Goal: Task Accomplishment & Management: Manage account settings

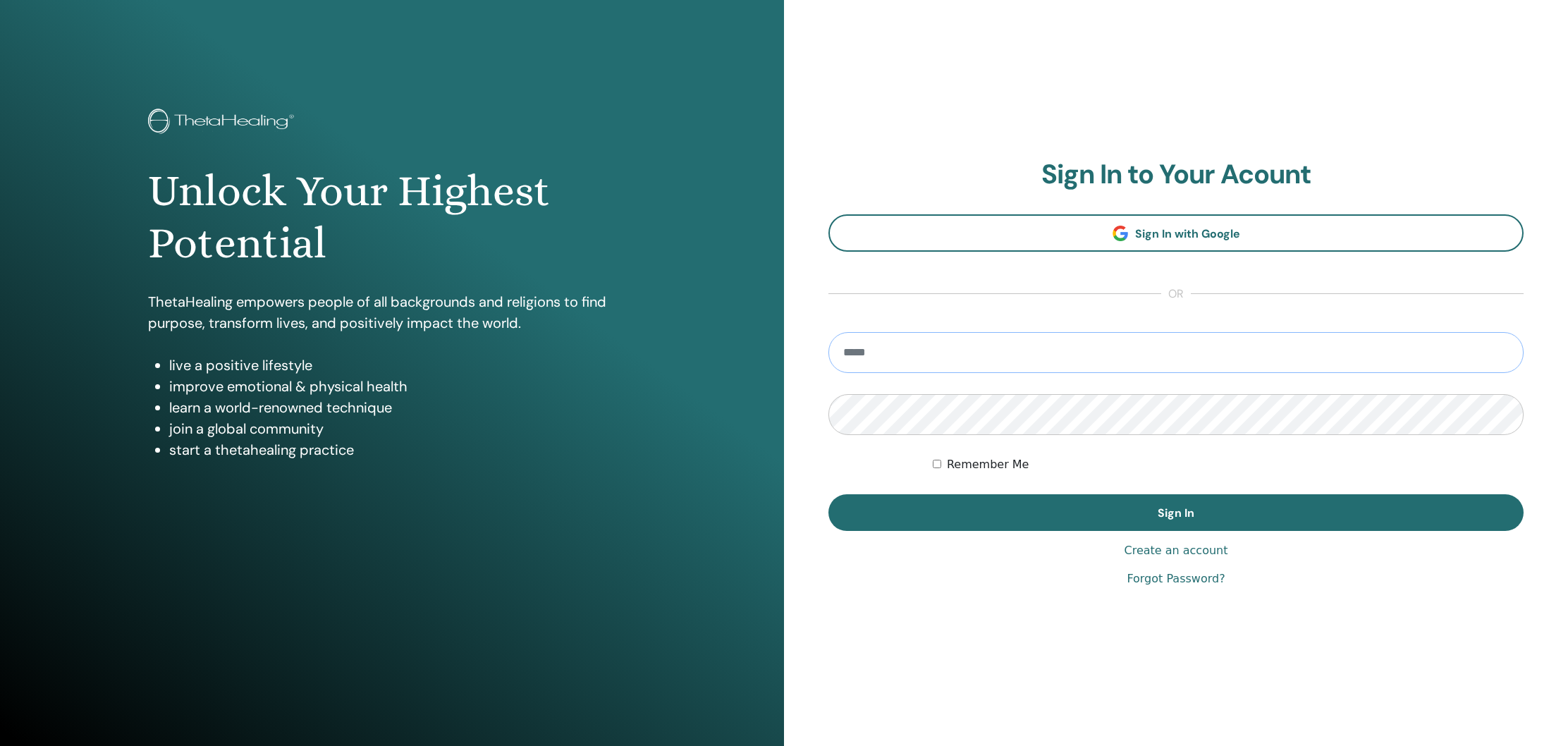
type input "**********"
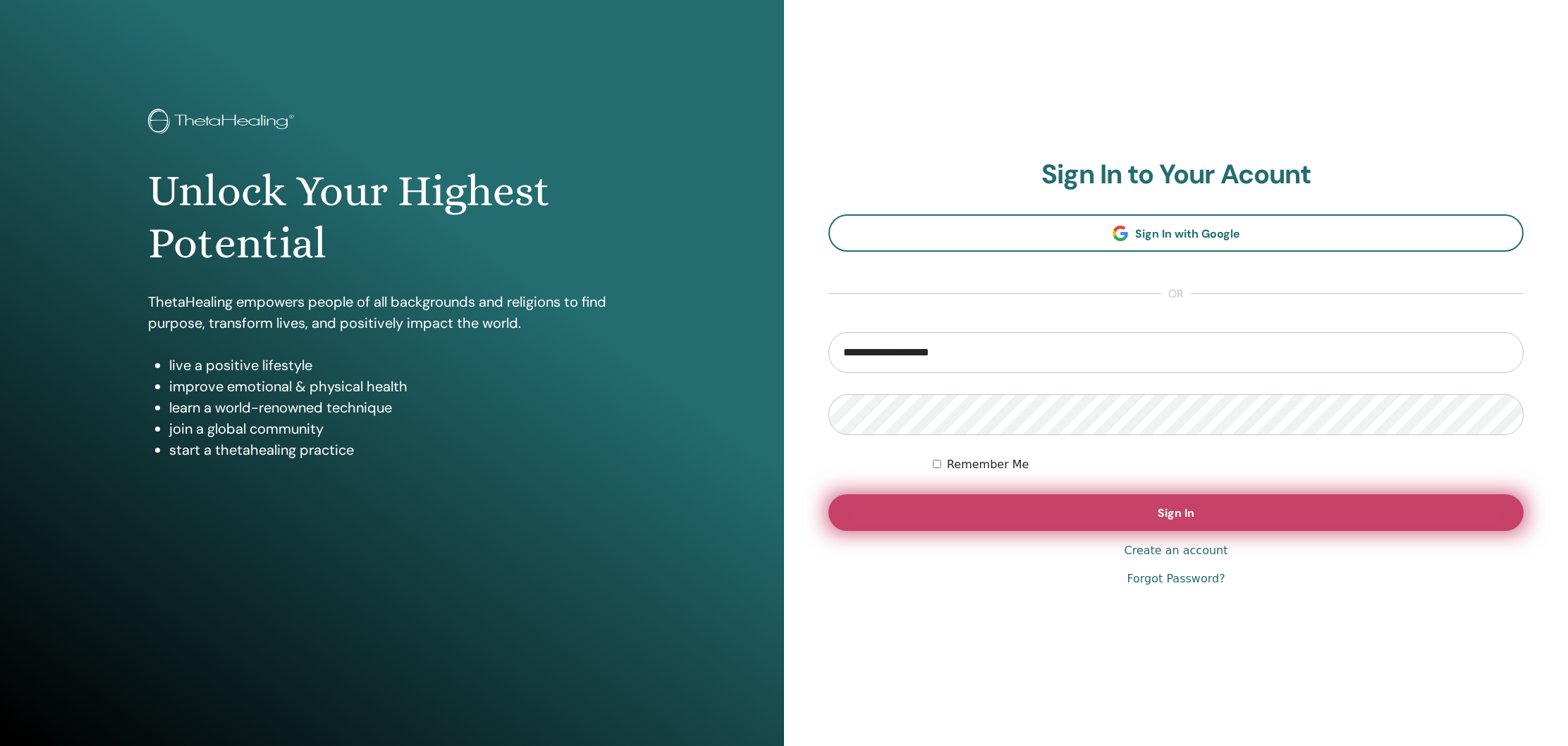
click at [1287, 521] on button "Sign In" at bounding box center [1176, 512] width 695 height 37
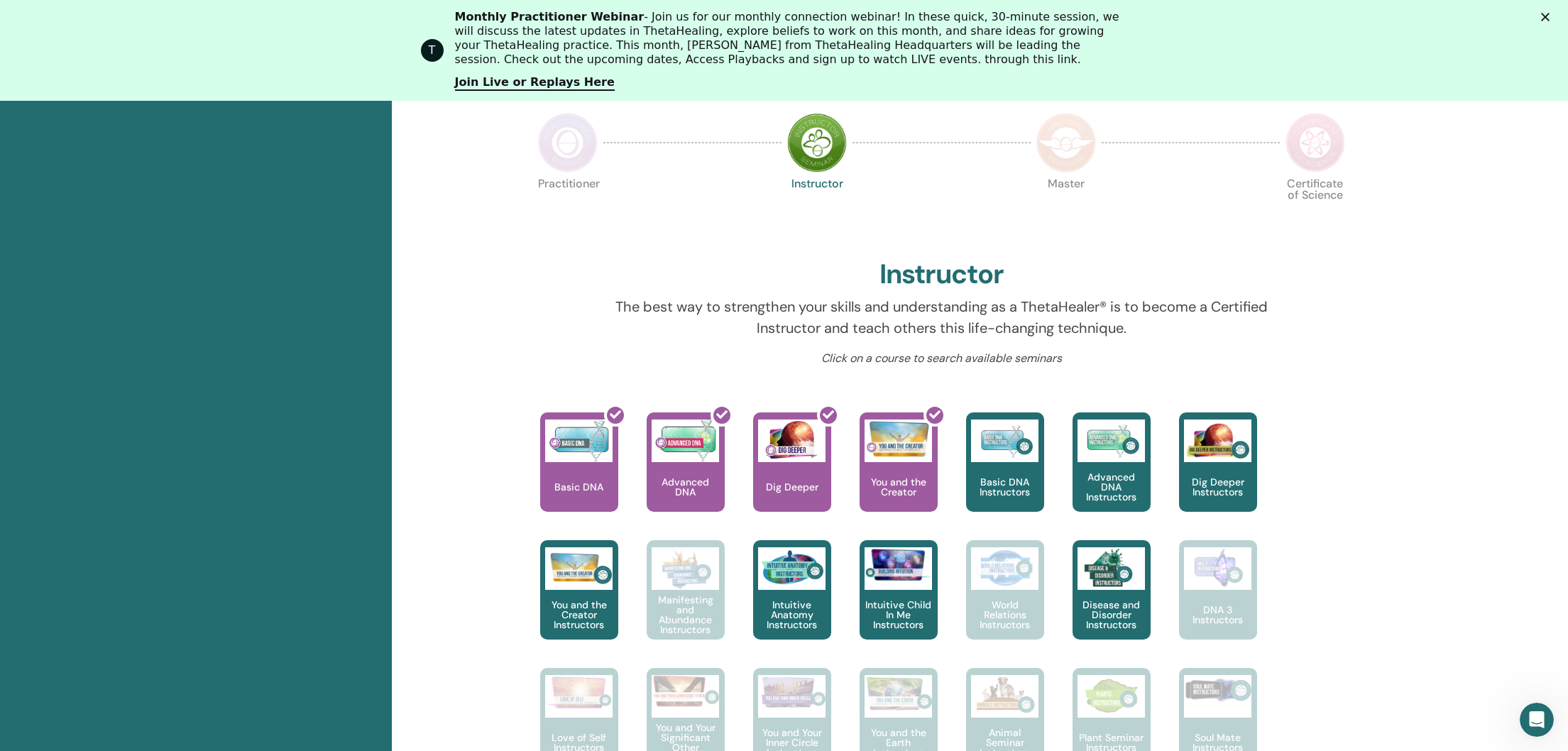
scroll to position [593, 0]
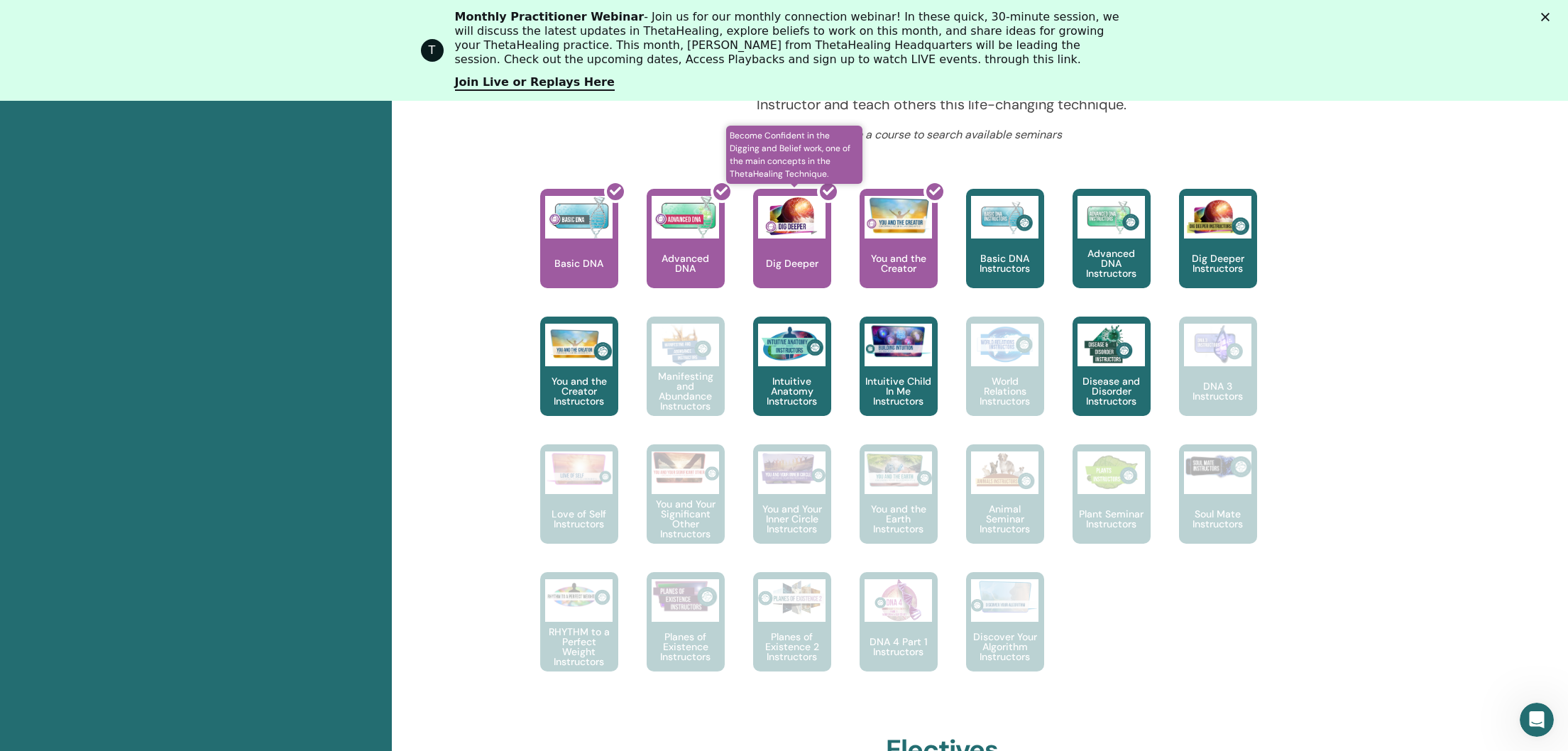
click at [808, 262] on div at bounding box center [800, 244] width 78 height 128
click at [482, 101] on html "T Monthly Practitioner Webinar - Join us for our monthly connection webinar! In…" at bounding box center [784, 50] width 1568 height 101
click at [879, 172] on div "Hello, Julia Your journey starts here; welcome to ThetaLearning HQ. Learn the w…" at bounding box center [942, 418] width 852 height 1432
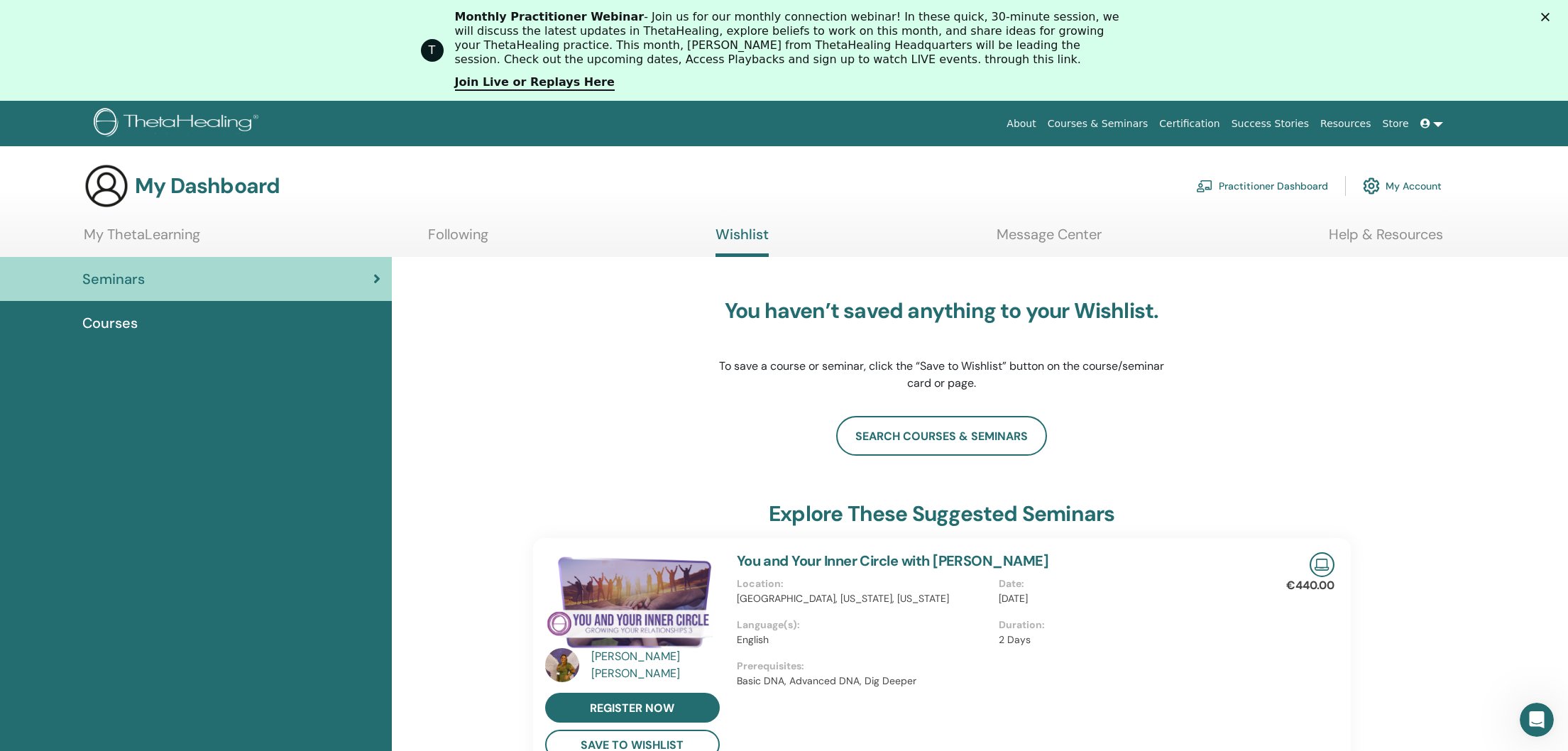
click at [1417, 182] on link "My Account" at bounding box center [1403, 186] width 79 height 31
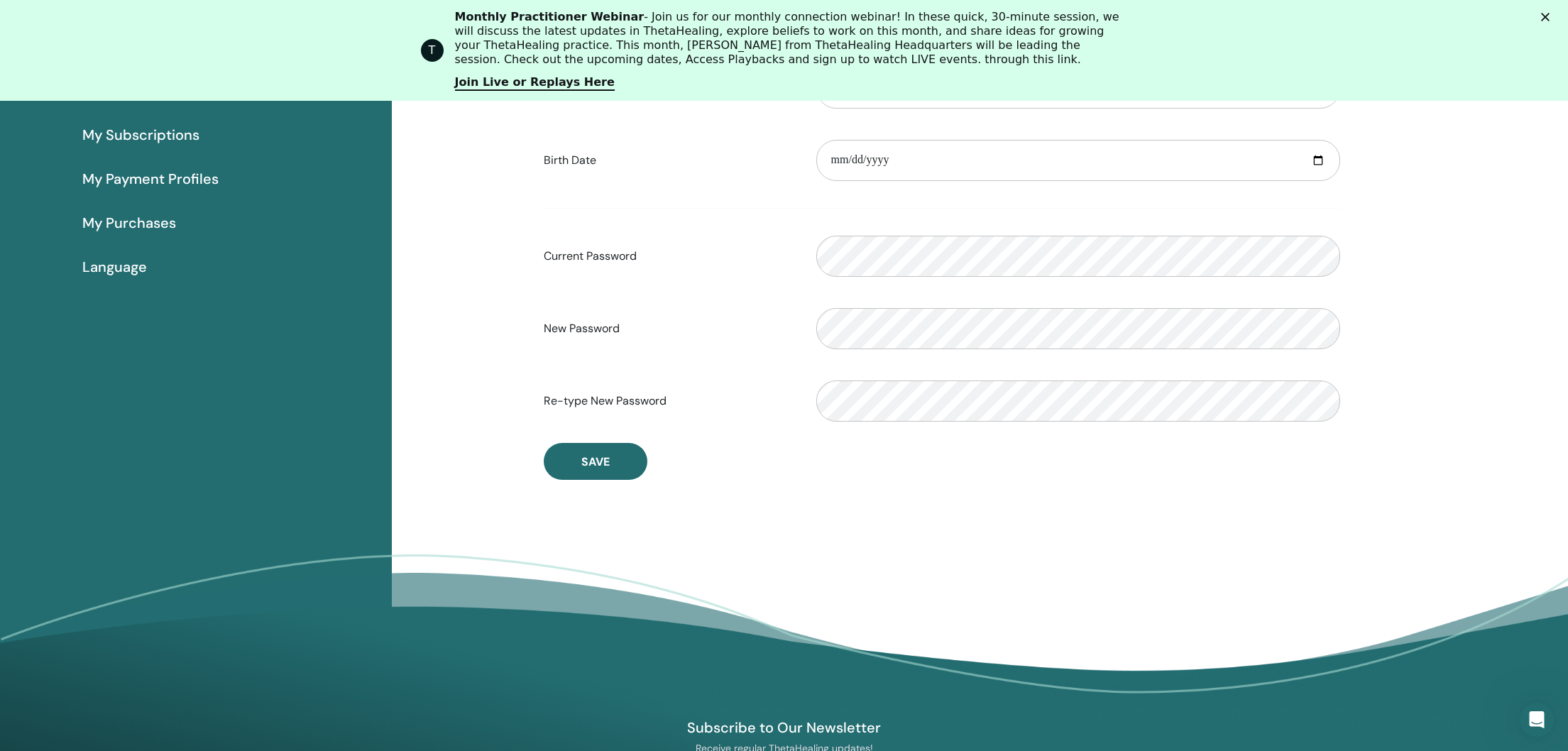
scroll to position [22, 0]
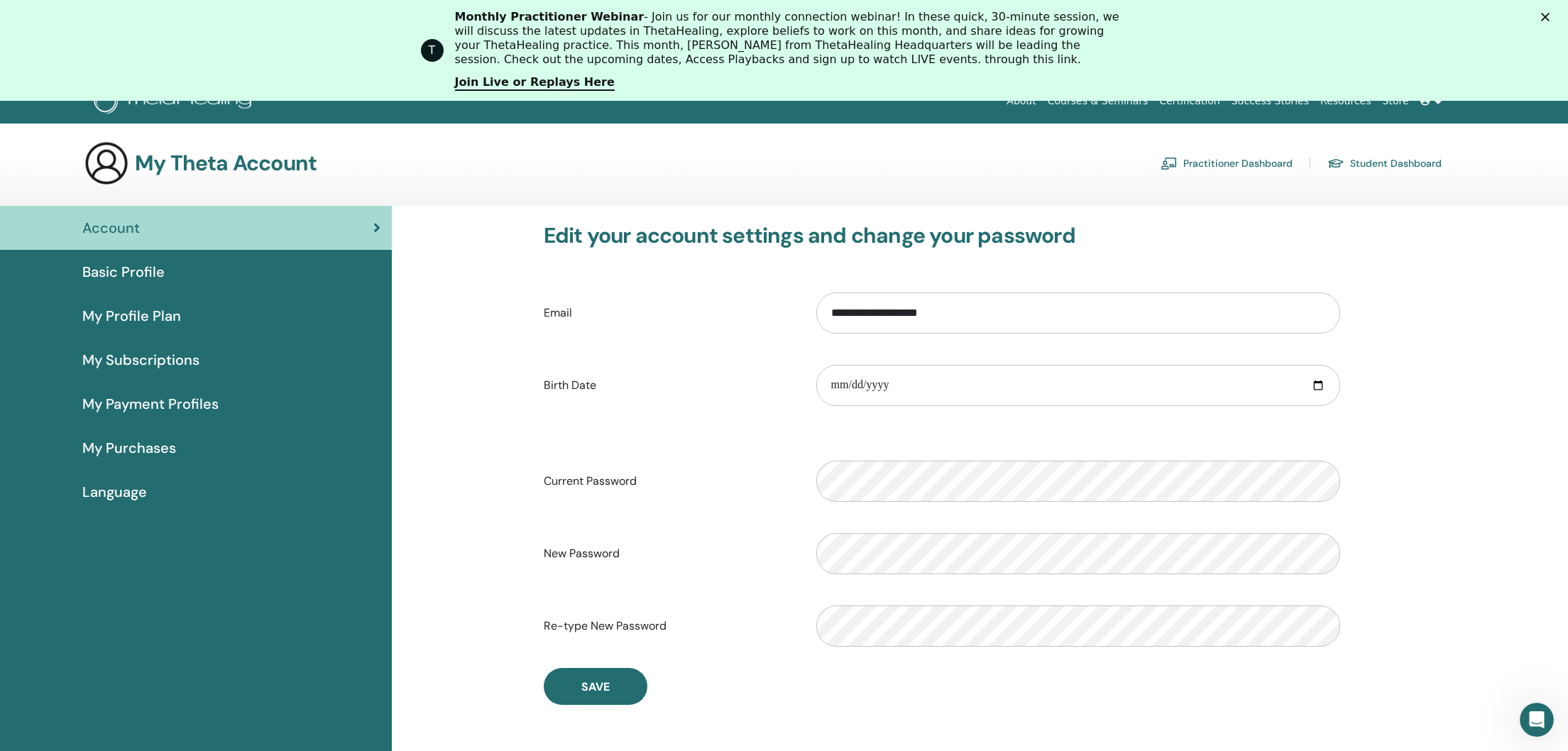
click at [176, 315] on span "My Profile Plan" at bounding box center [132, 316] width 99 height 22
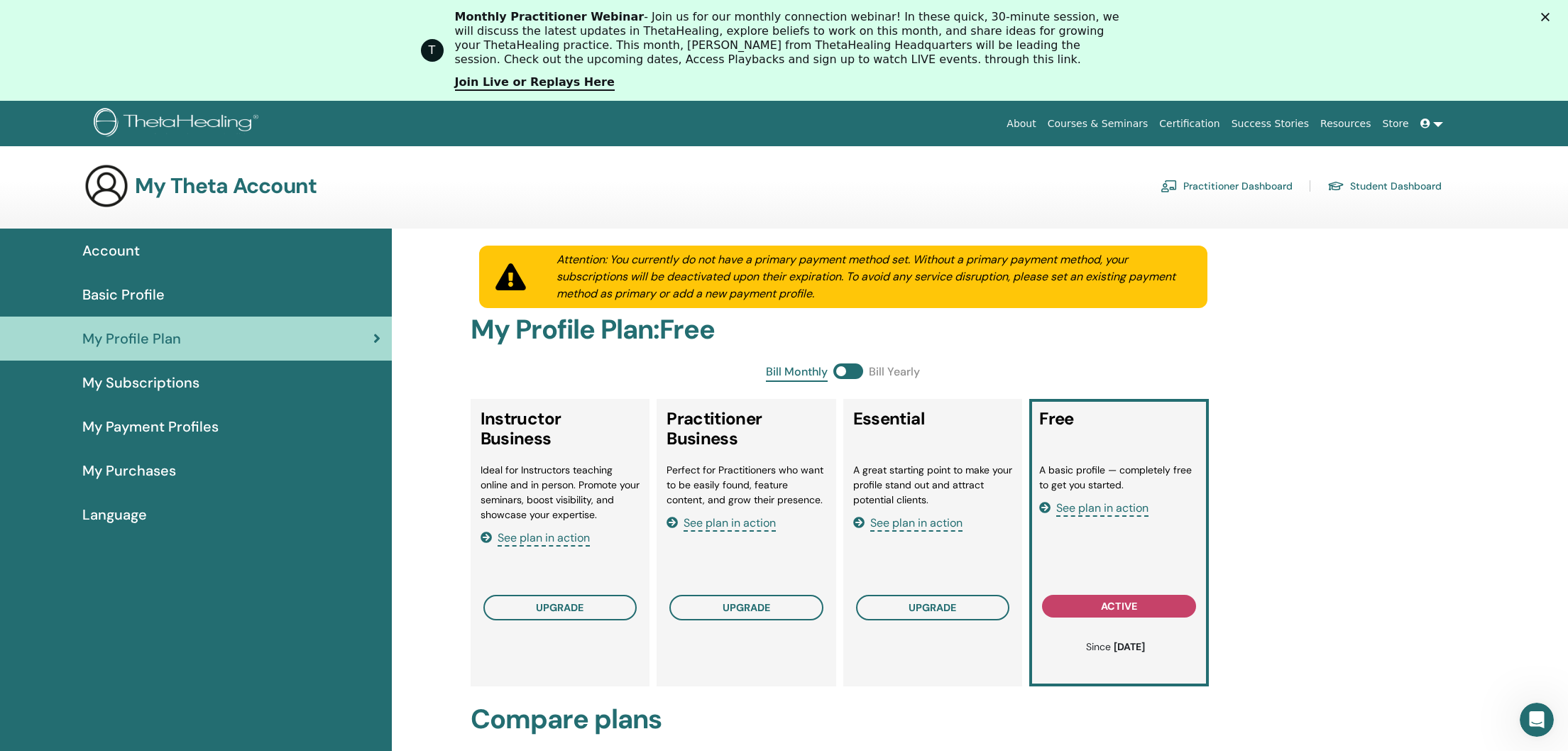
click at [184, 379] on span "My Subscriptions" at bounding box center [141, 383] width 117 height 22
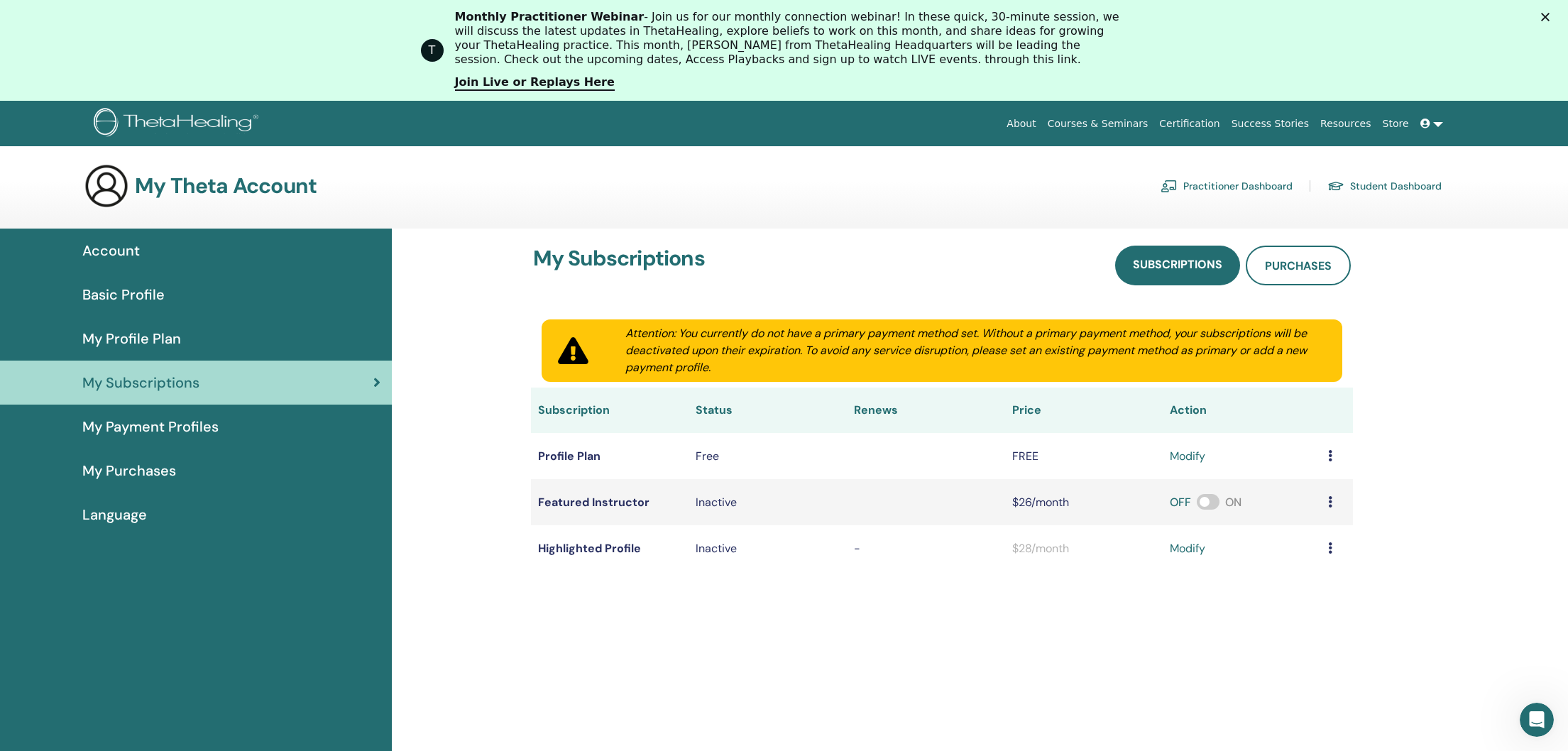
click at [1328, 501] on icon at bounding box center [1330, 502] width 4 height 12
click at [618, 504] on td "Featured Instructor" at bounding box center [610, 502] width 158 height 46
click at [605, 556] on td "Highlighted Profile" at bounding box center [610, 548] width 158 height 46
click at [1365, 124] on link "Resources" at bounding box center [1346, 123] width 63 height 26
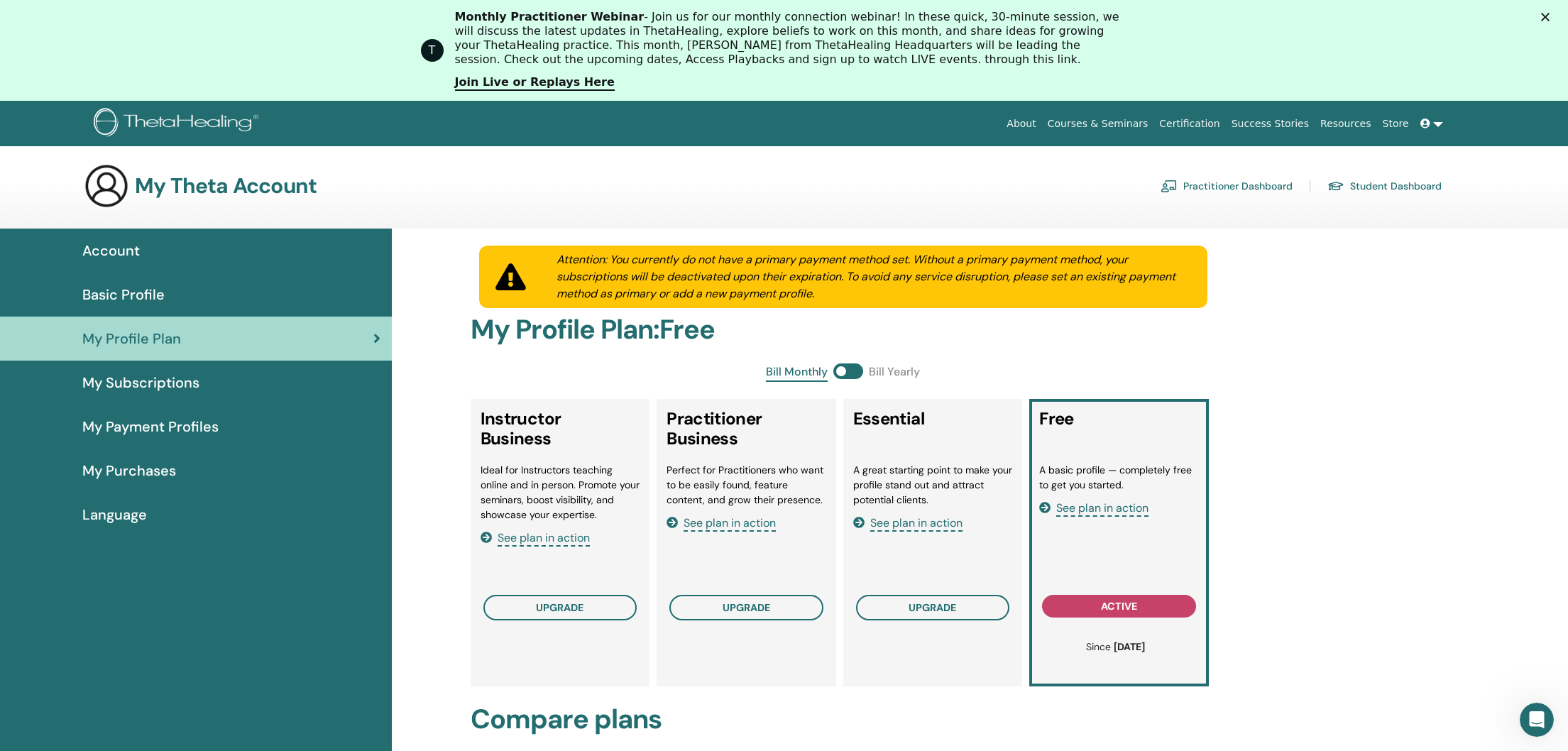
click at [158, 291] on span "Basic Profile" at bounding box center [124, 295] width 83 height 22
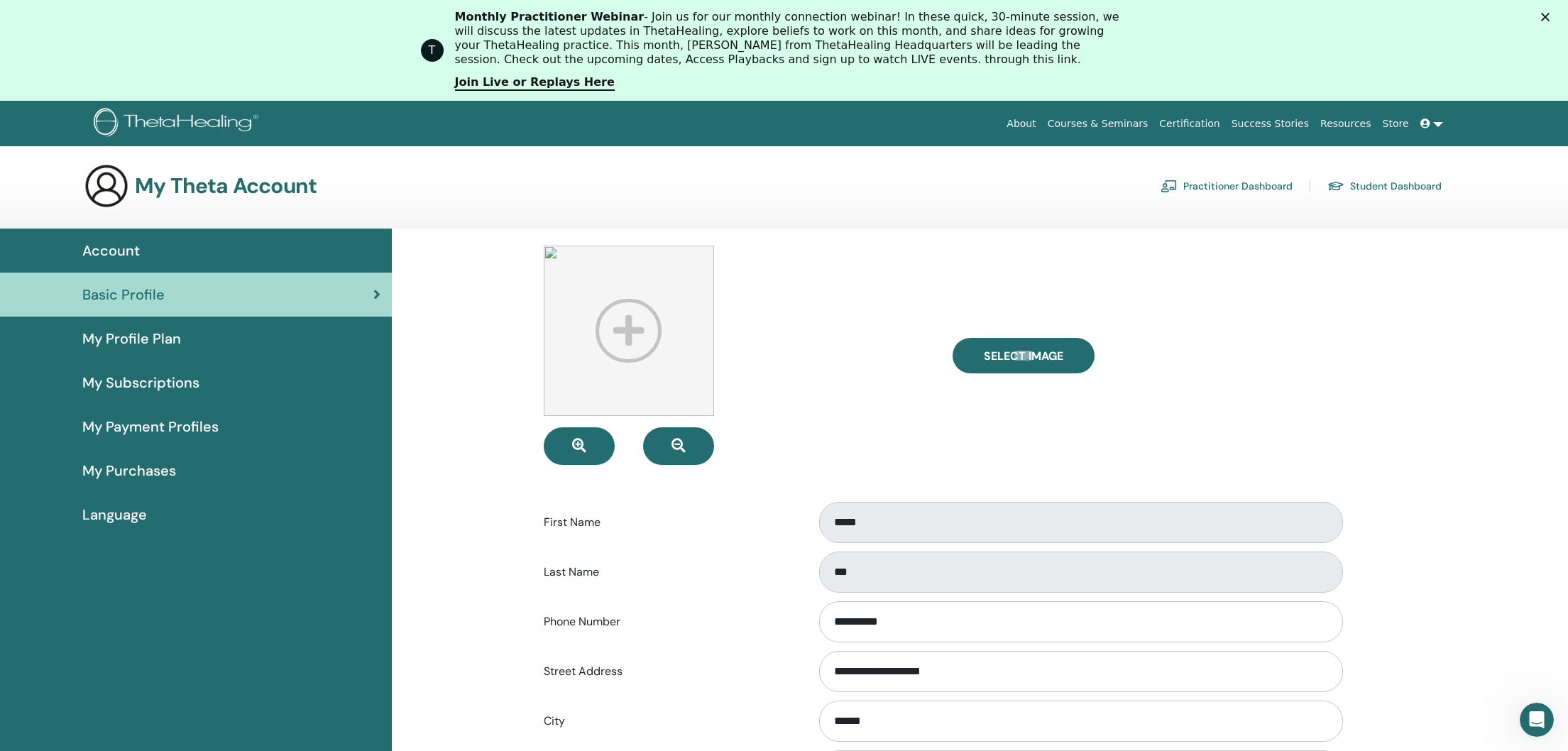
click at [93, 384] on span "My Subscriptions" at bounding box center [141, 383] width 117 height 22
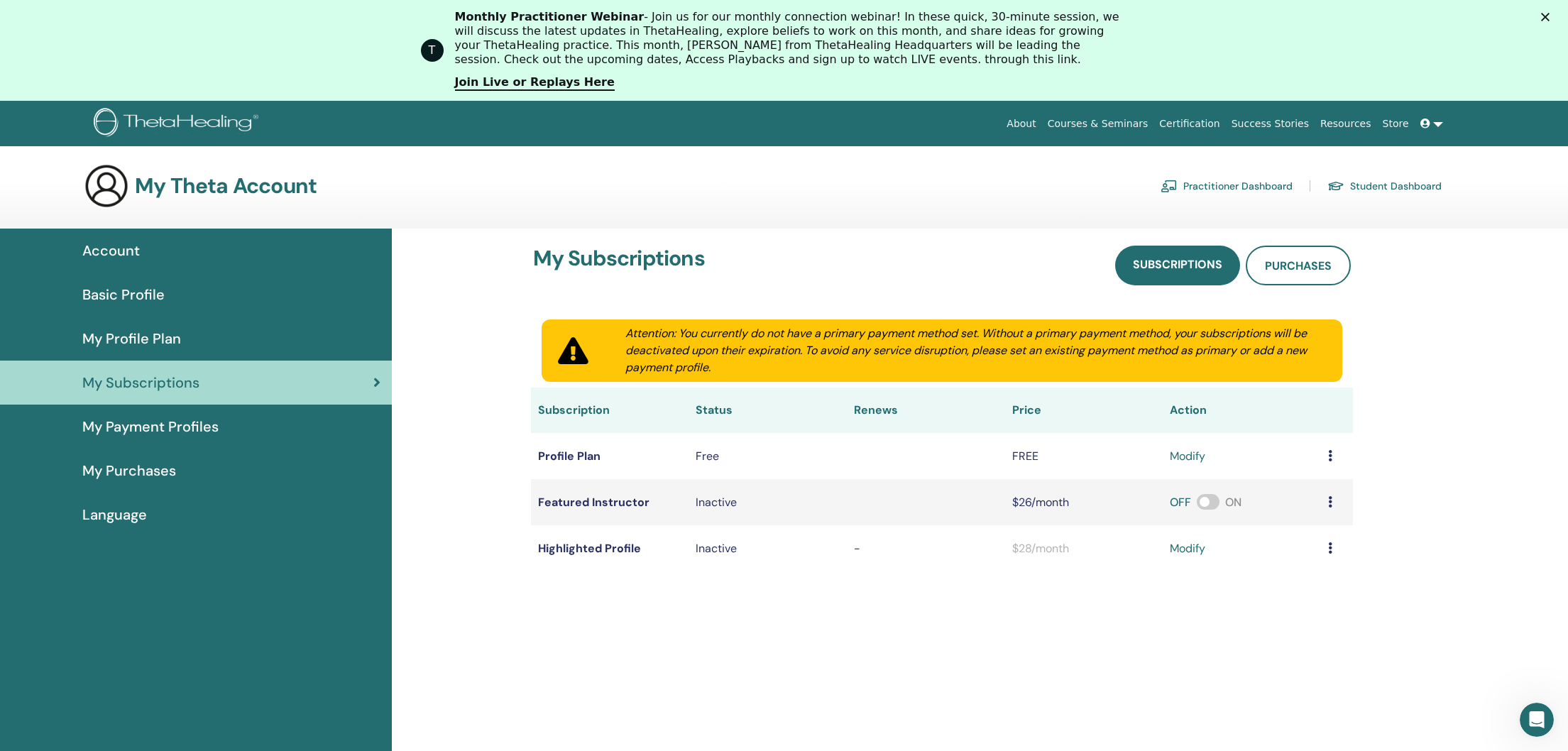
click at [134, 340] on span "My Profile Plan" at bounding box center [132, 339] width 99 height 22
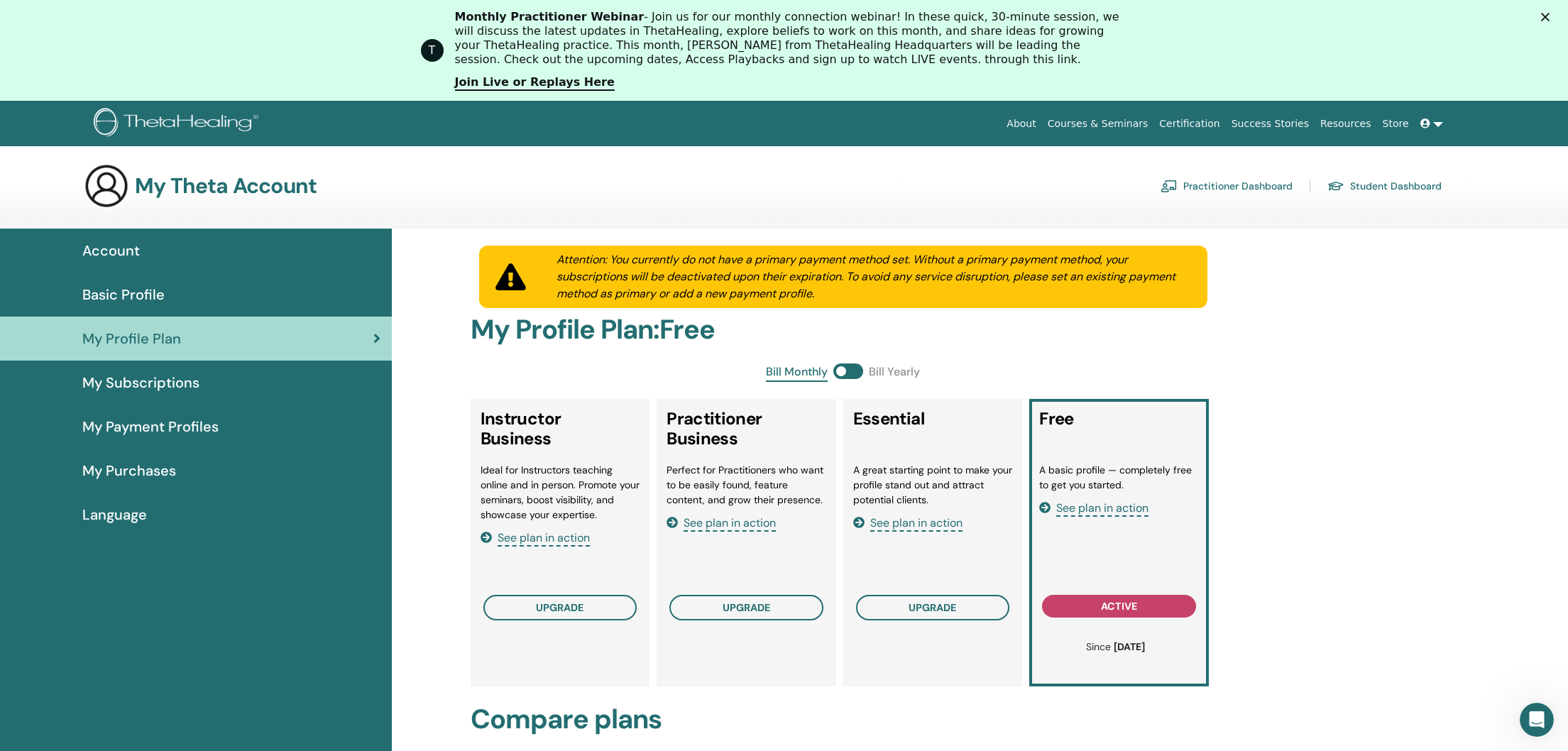
click at [159, 379] on span "My Subscriptions" at bounding box center [141, 383] width 117 height 22
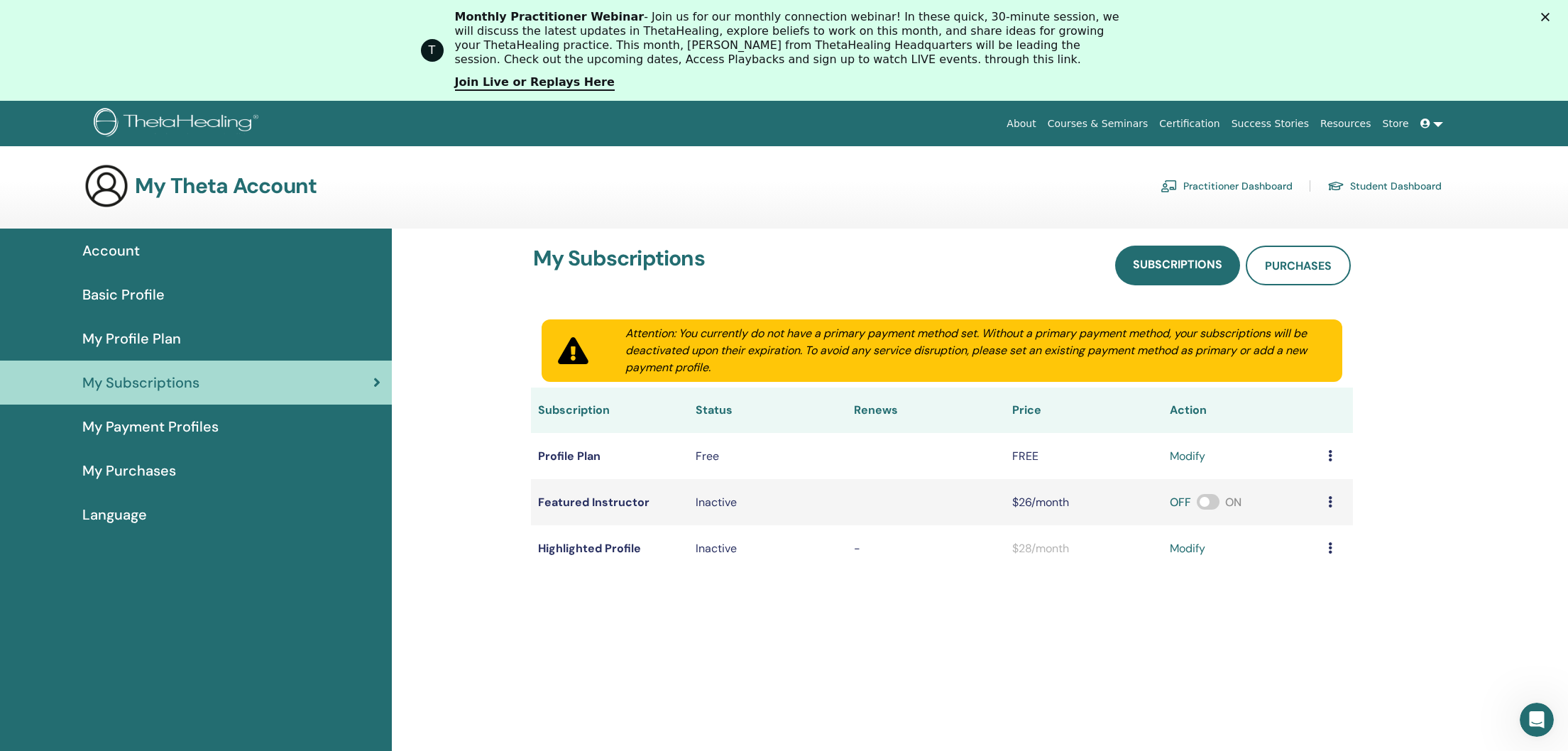
click at [147, 480] on span "My Purchases" at bounding box center [129, 471] width 93 height 22
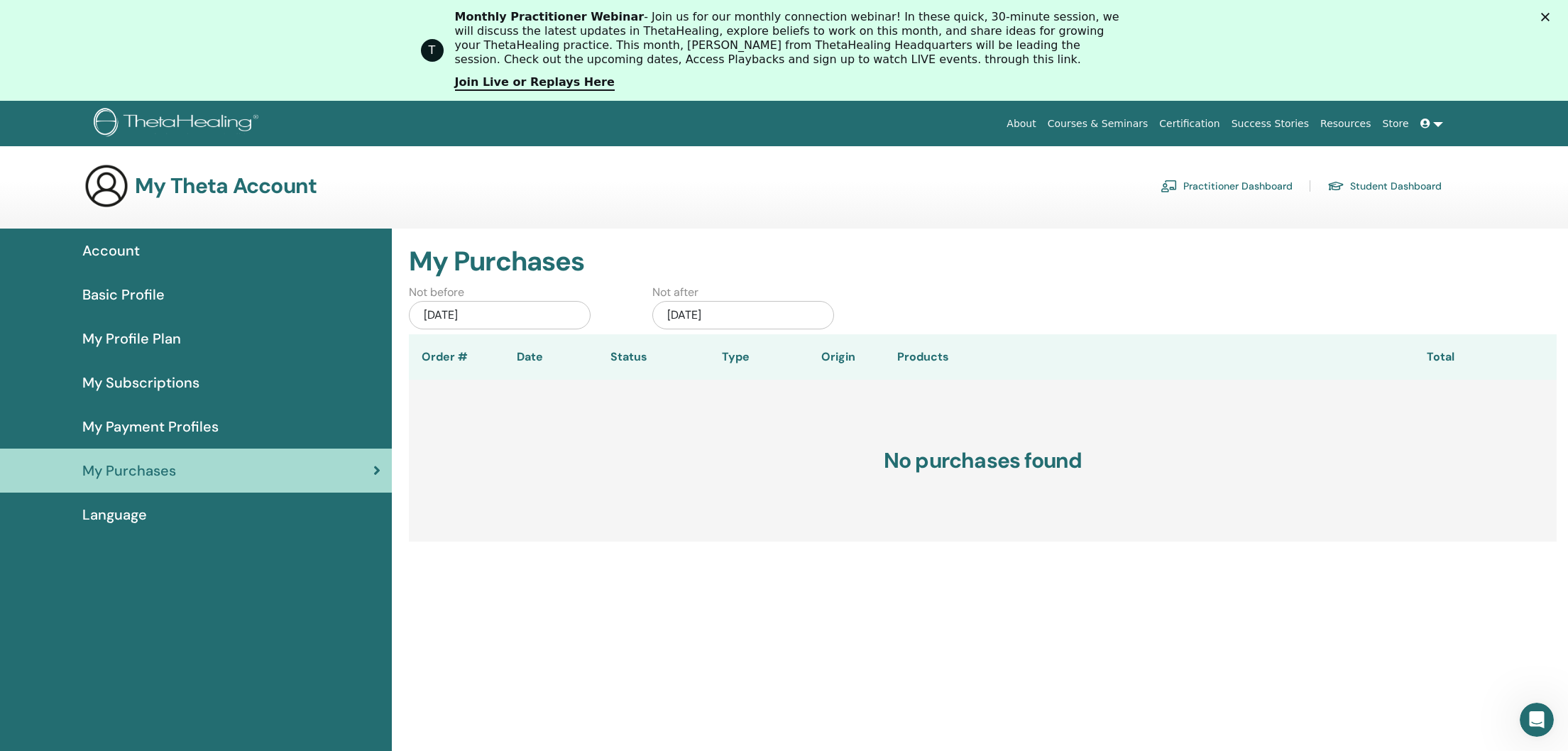
click at [144, 514] on span "Language" at bounding box center [115, 515] width 65 height 22
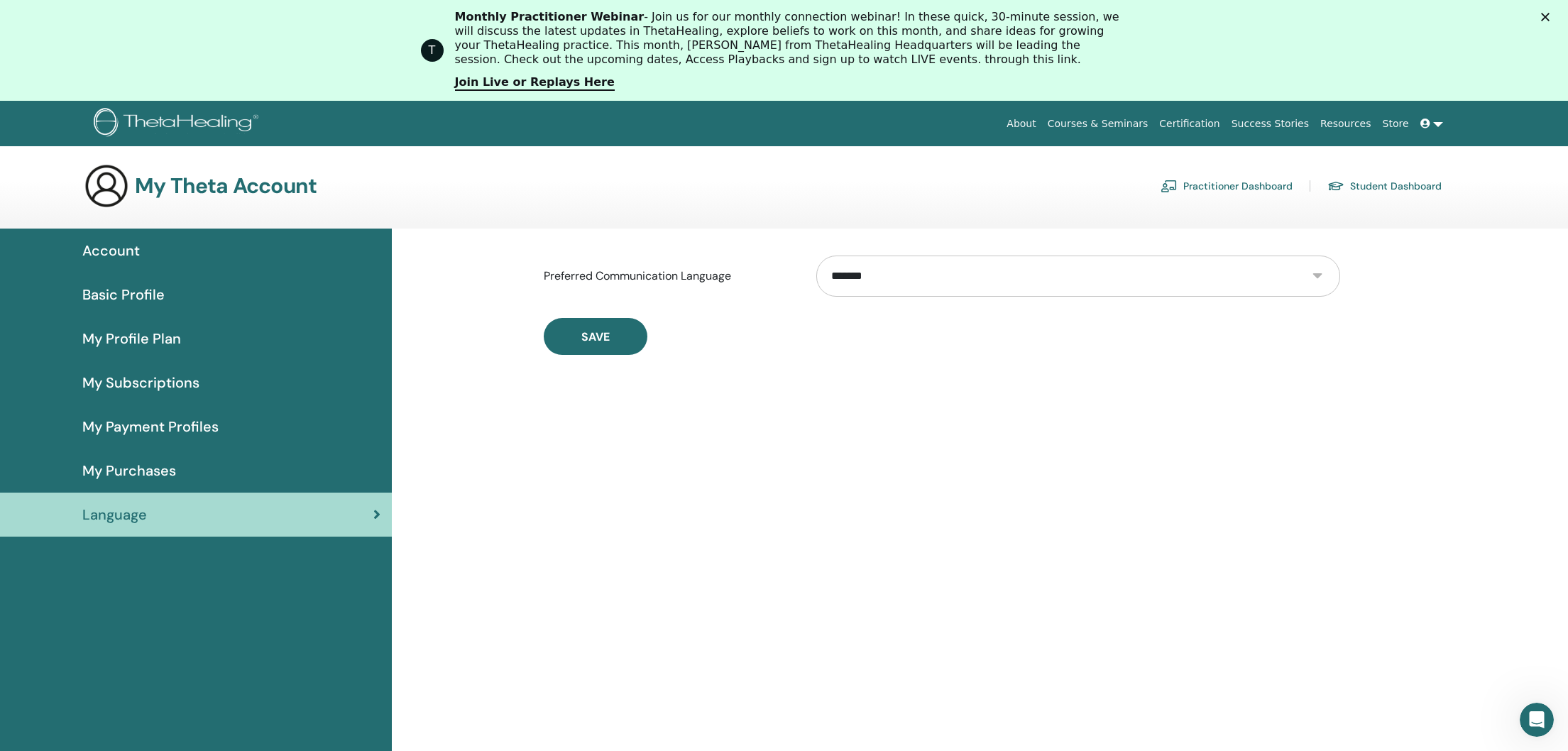
click at [1249, 182] on link "Practitioner Dashboard" at bounding box center [1226, 185] width 132 height 22
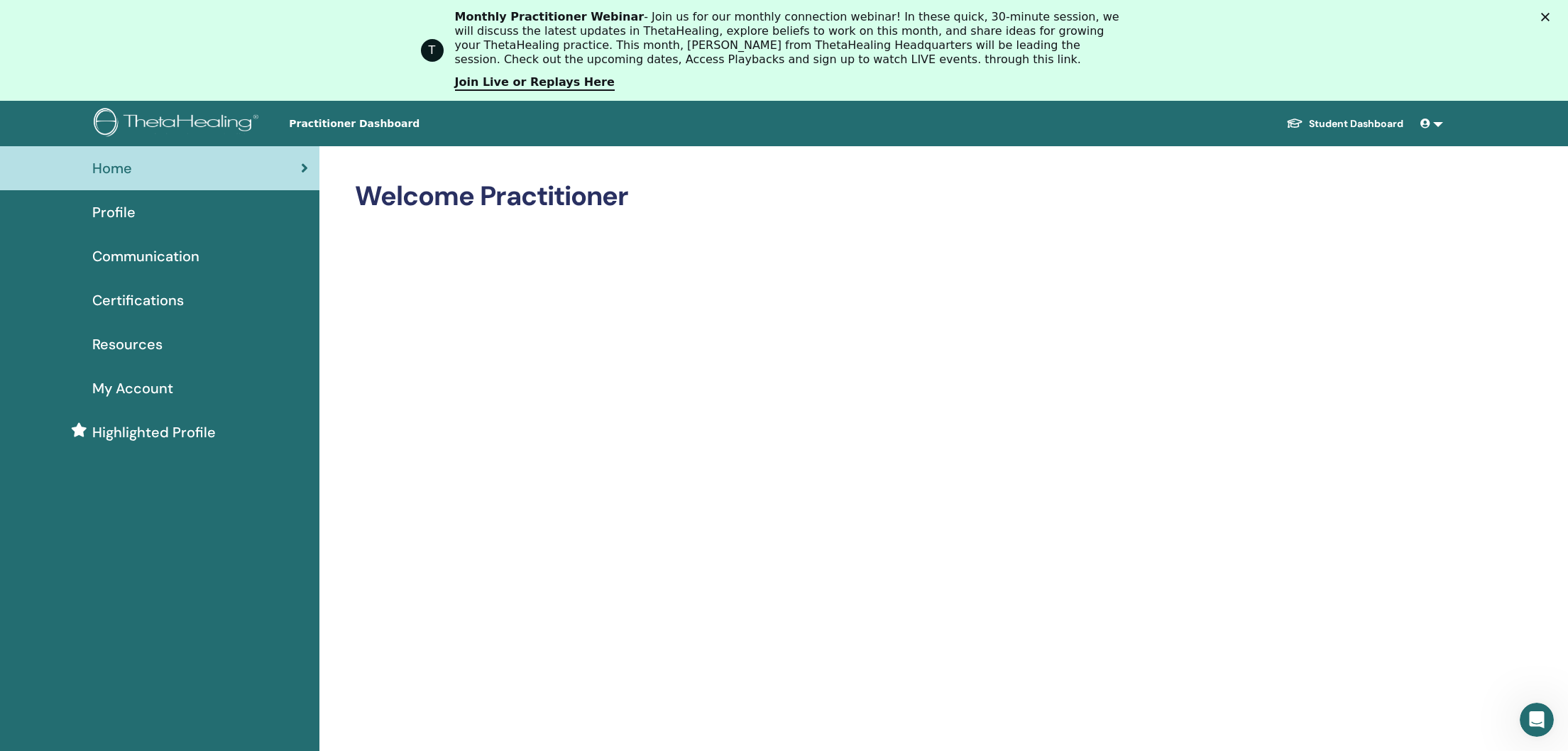
click at [168, 114] on img at bounding box center [178, 124] width 170 height 32
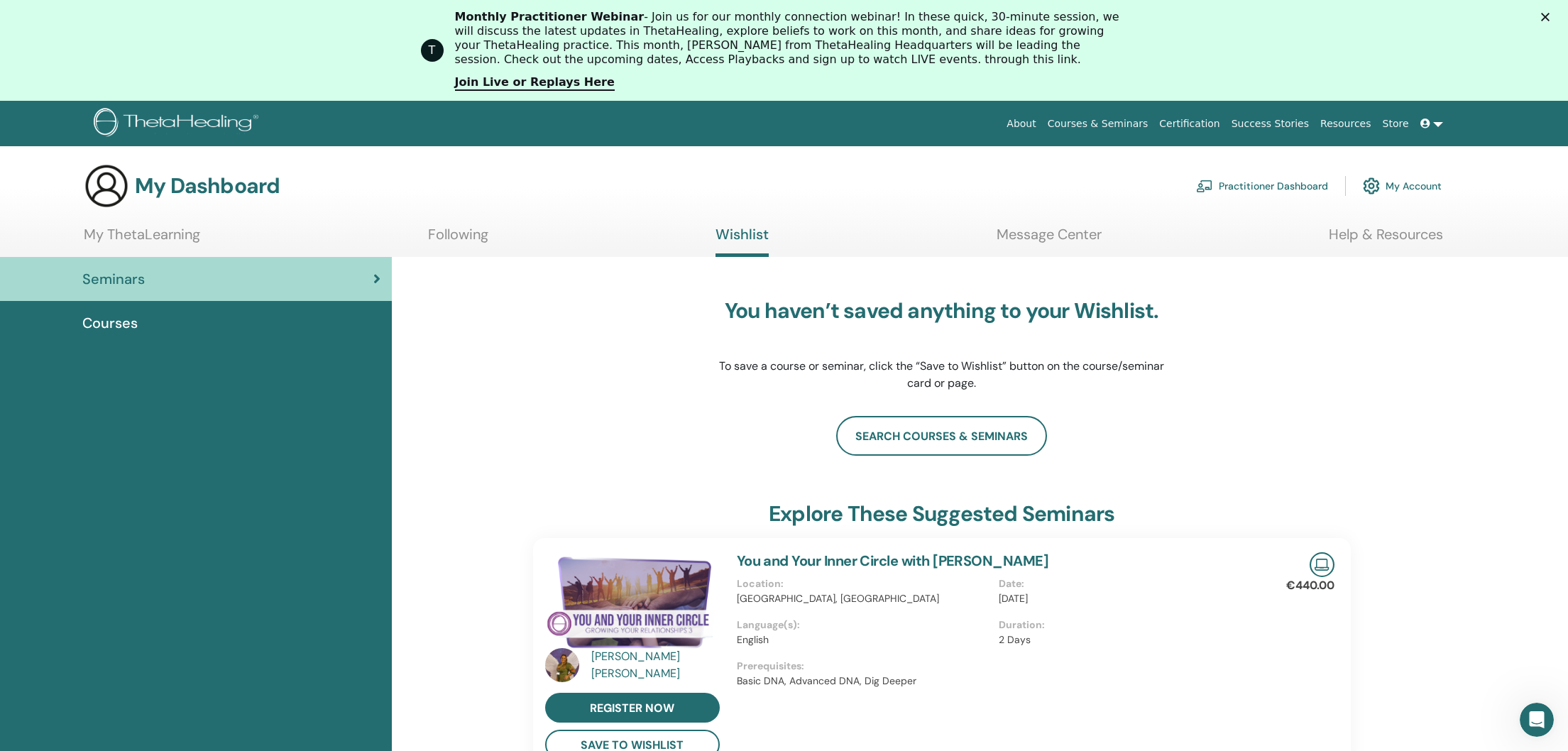
click at [486, 243] on link "Following" at bounding box center [458, 239] width 60 height 28
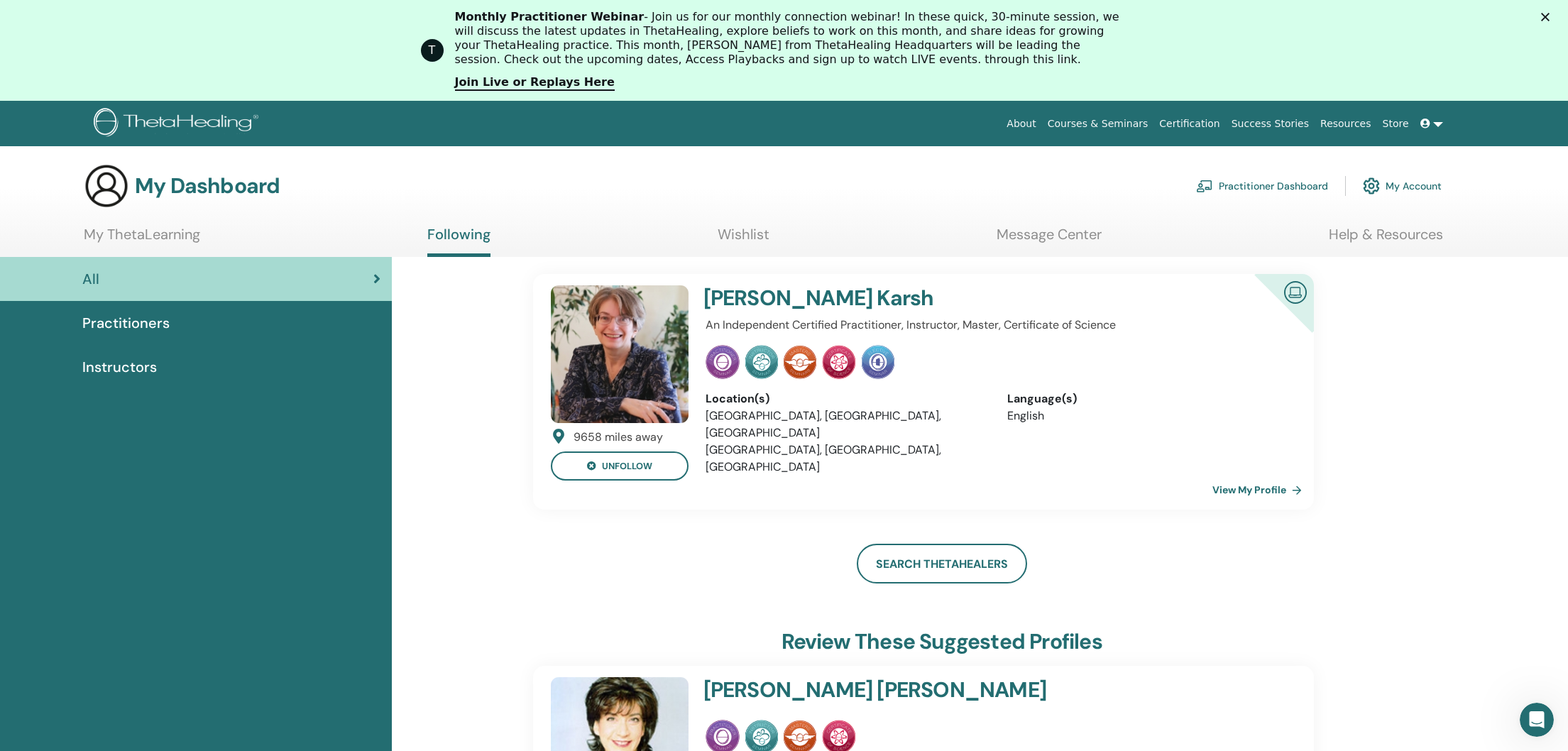
click at [726, 235] on link "Wishlist" at bounding box center [744, 239] width 52 height 28
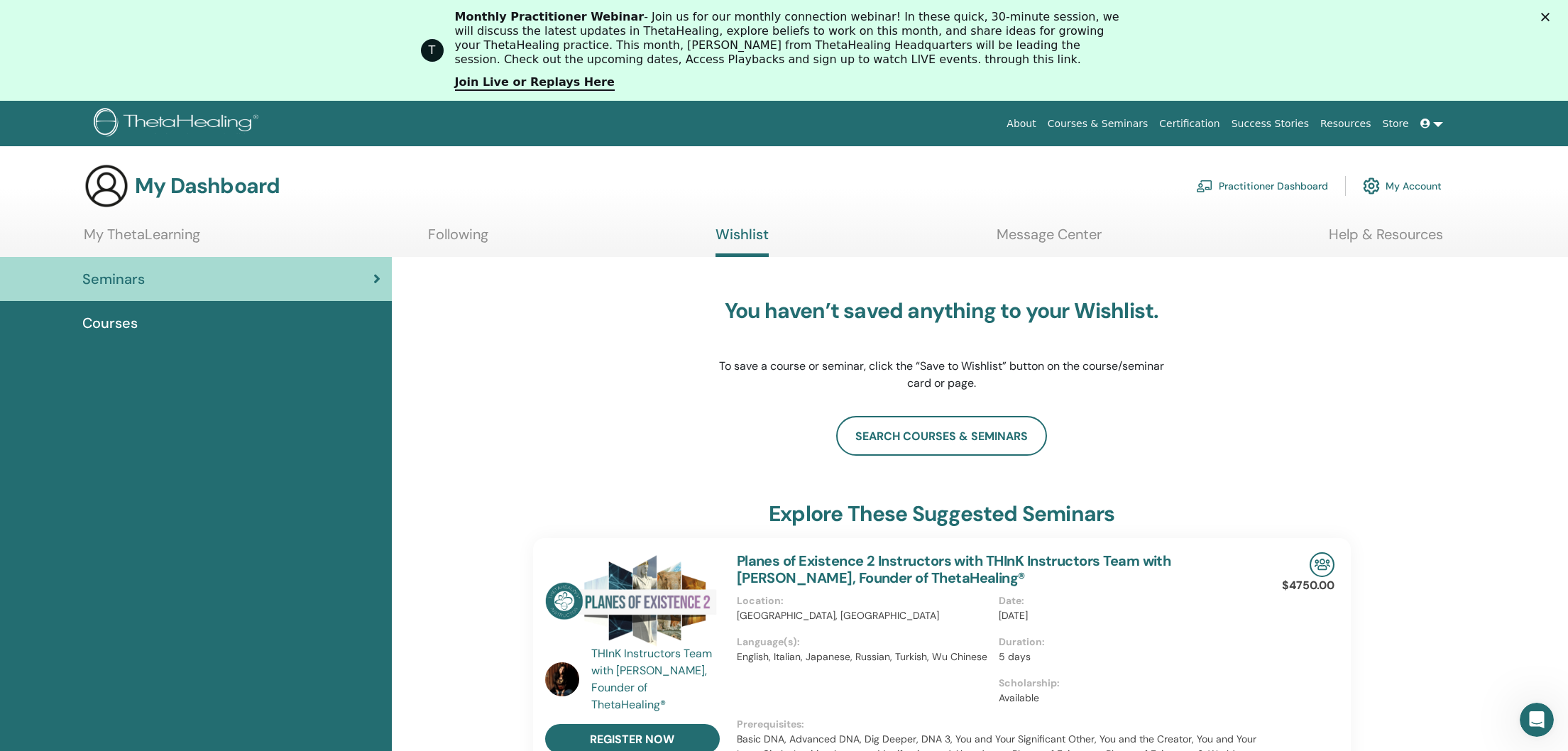
click at [1059, 241] on link "Message Center" at bounding box center [1049, 239] width 105 height 28
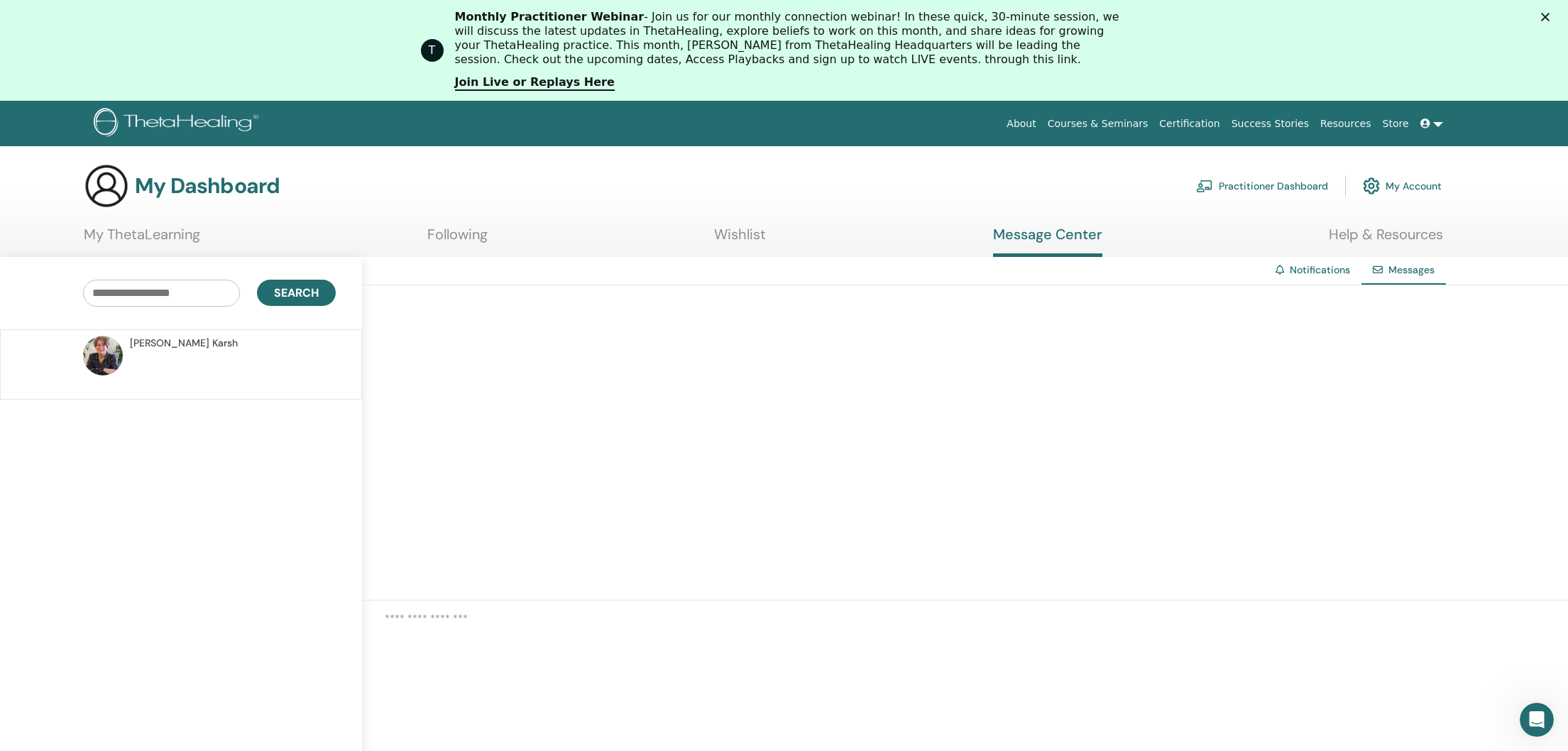
click at [1416, 185] on link "My Account" at bounding box center [1403, 186] width 79 height 31
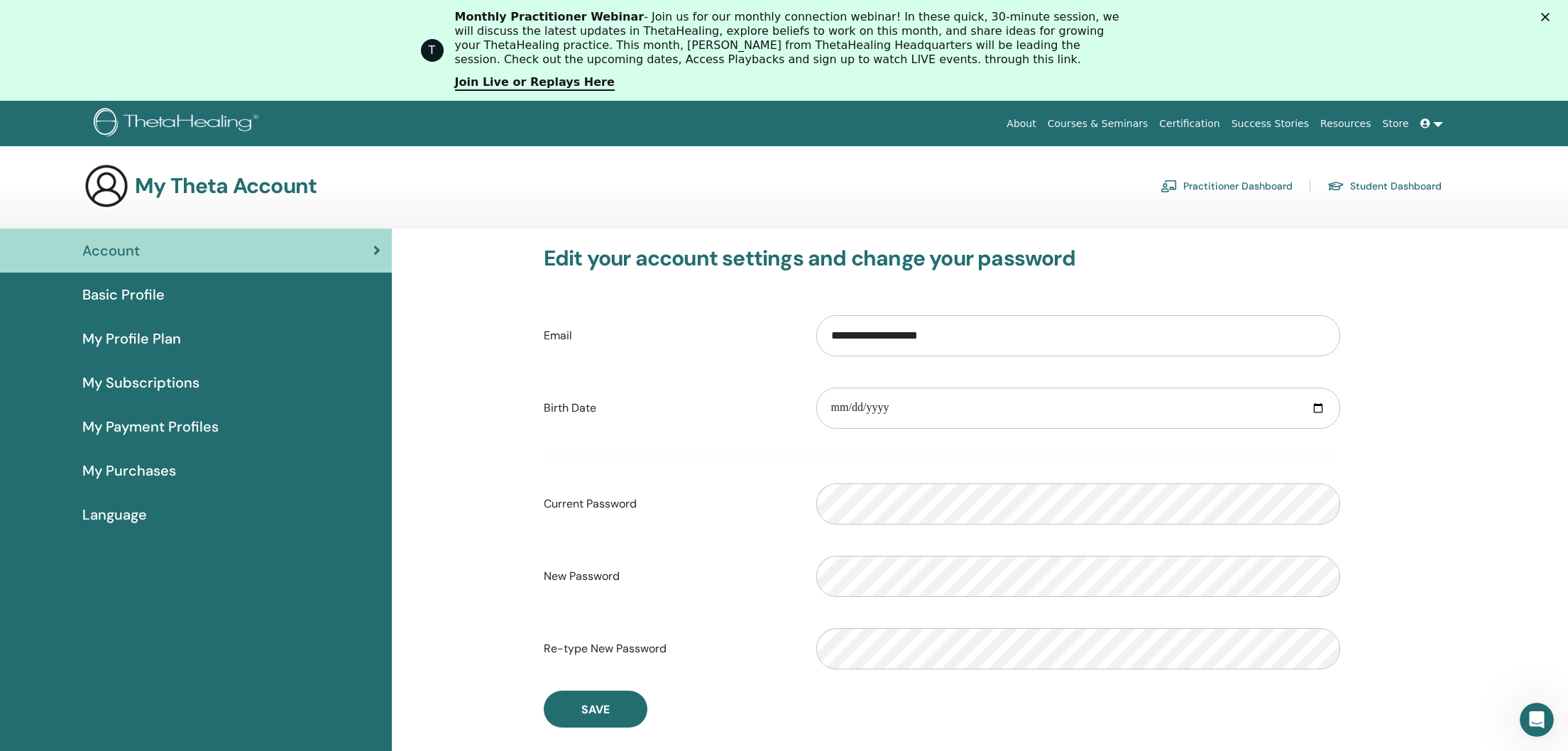
click at [1245, 187] on link "Practitioner Dashboard" at bounding box center [1226, 185] width 132 height 22
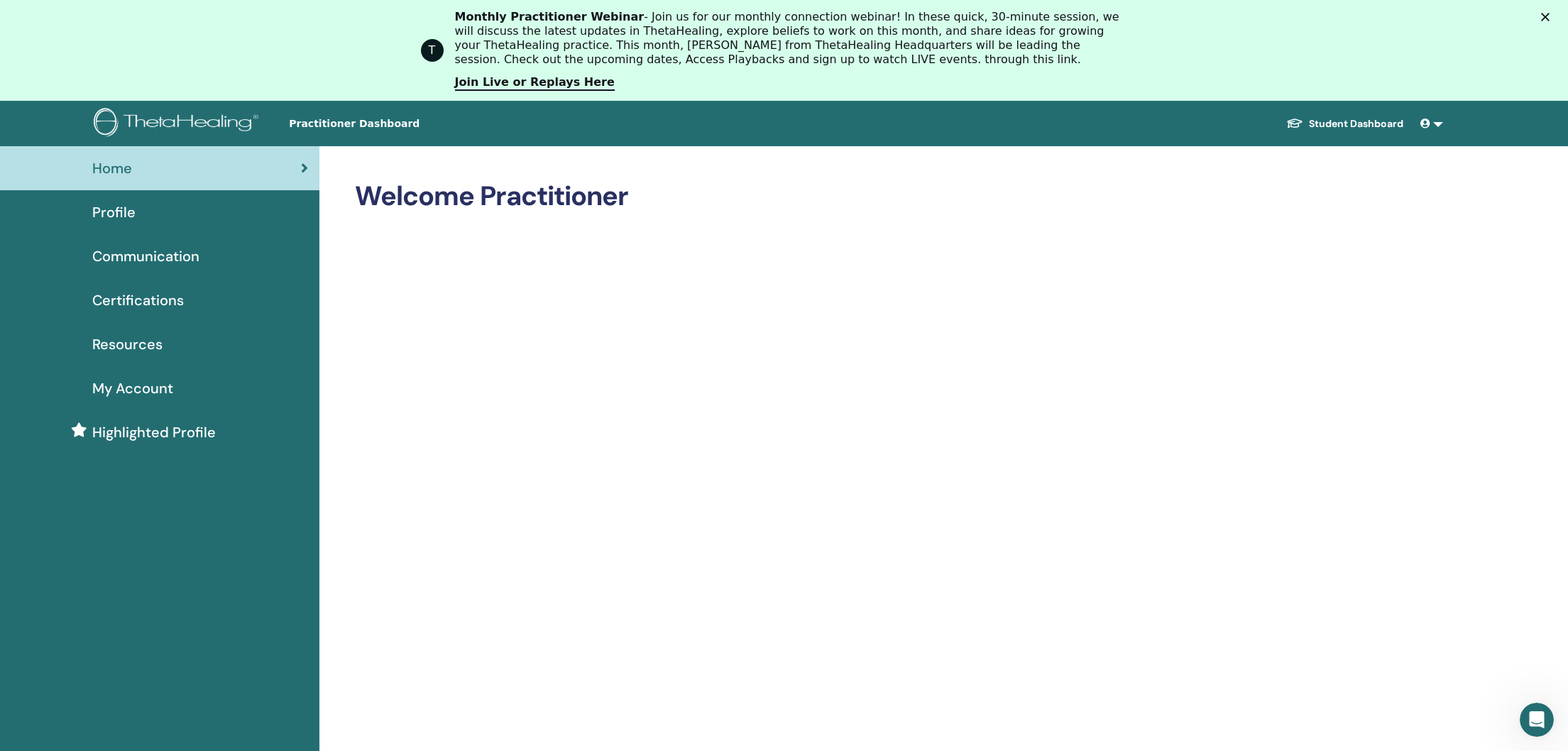
click at [1373, 120] on link "Student Dashboard" at bounding box center [1345, 123] width 140 height 26
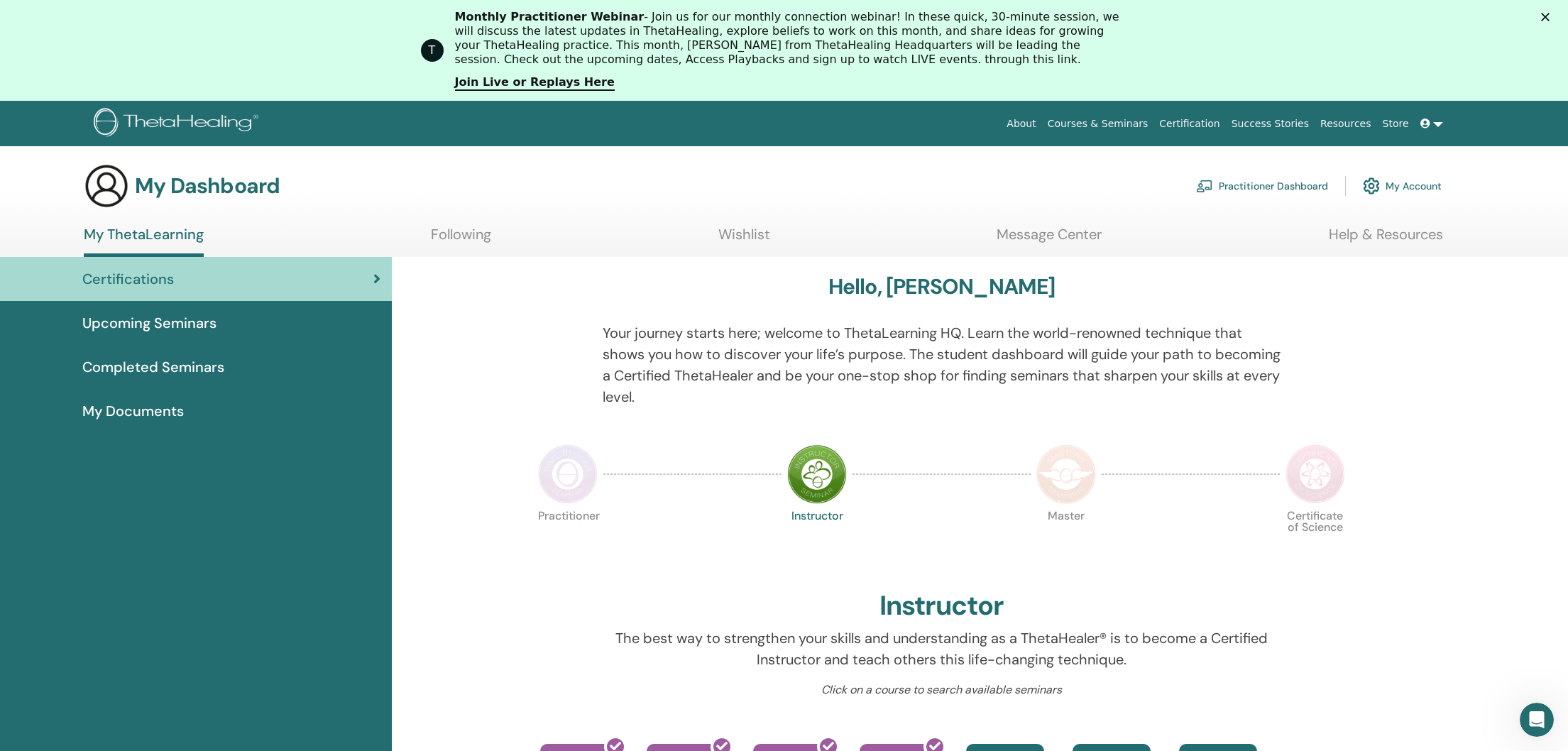
click at [1030, 239] on link "Message Center" at bounding box center [1049, 239] width 105 height 28
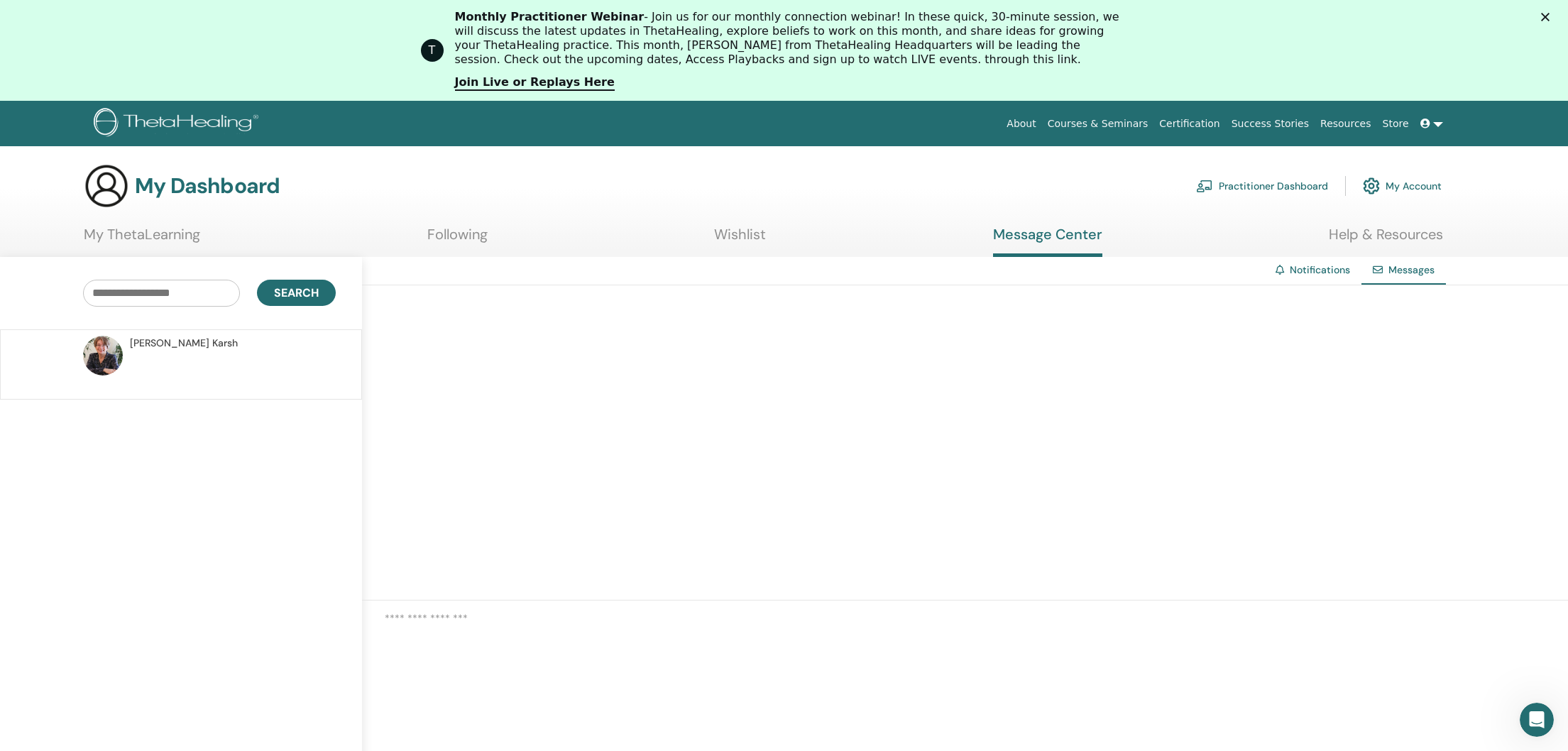
scroll to position [3, 0]
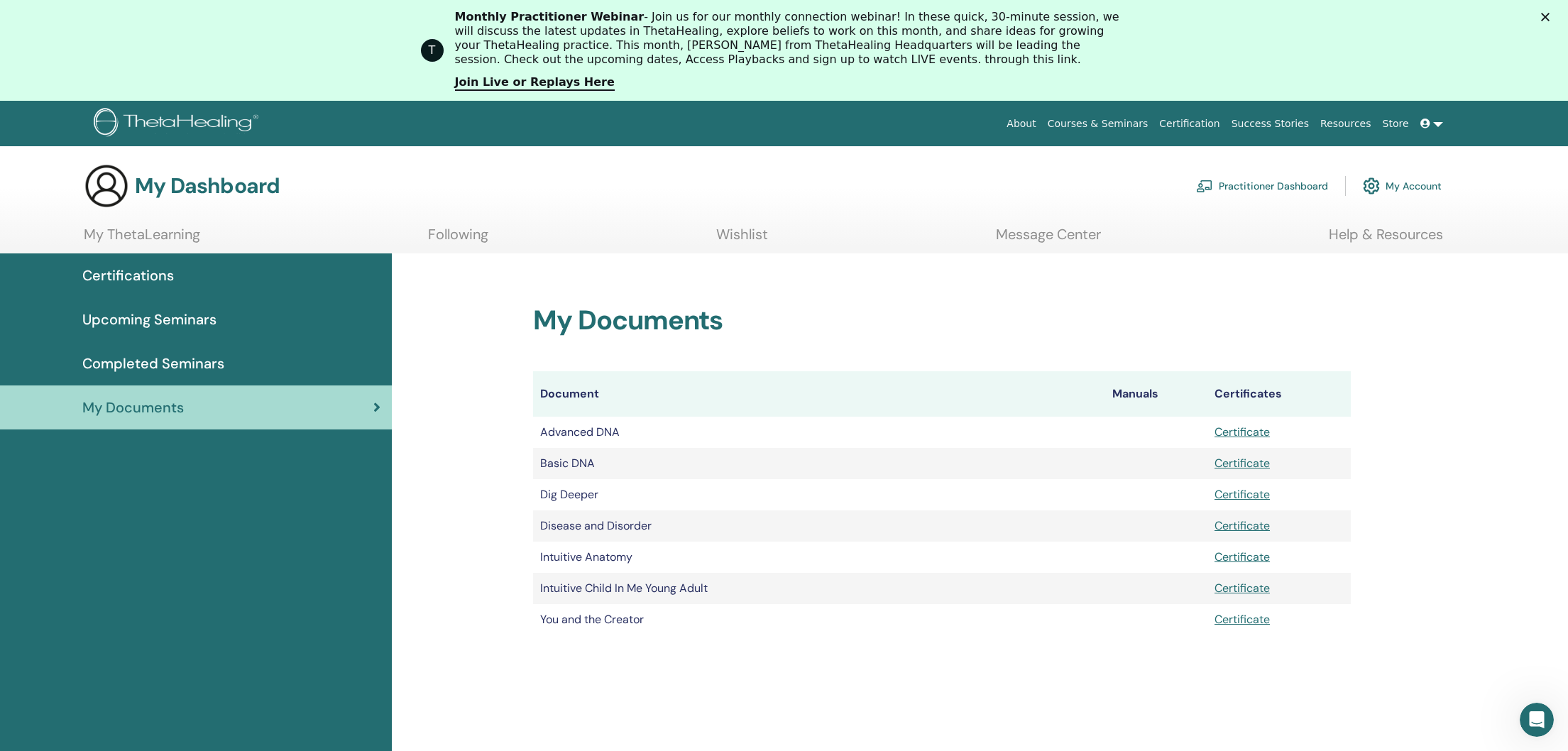
click at [1225, 429] on link "Certificate" at bounding box center [1242, 432] width 56 height 15
click at [1259, 492] on link "Certificate" at bounding box center [1242, 494] width 56 height 15
drag, startPoint x: 1187, startPoint y: 76, endPoint x: 1220, endPoint y: 569, distance: 494.1
click at [1228, 616] on link "Certificate" at bounding box center [1242, 619] width 56 height 15
